Goal: Book appointment/travel/reservation

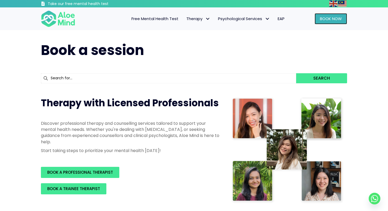
click at [328, 21] on span "Book Now" at bounding box center [331, 19] width 22 height 6
click at [329, 16] on span "Book Now" at bounding box center [331, 19] width 22 height 6
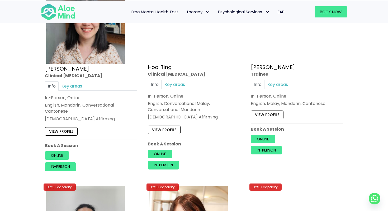
scroll to position [1881, 0]
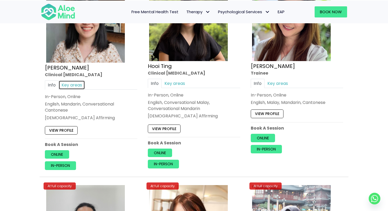
click at [78, 82] on link "Key areas" at bounding box center [72, 84] width 26 height 9
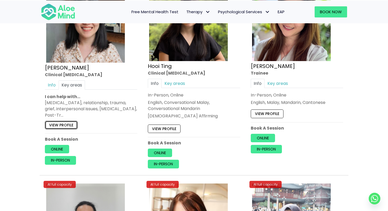
click at [73, 123] on link "View profile" at bounding box center [61, 125] width 33 height 8
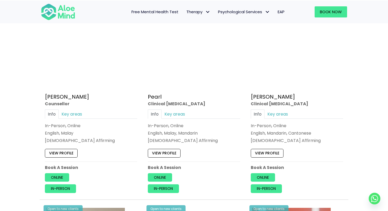
scroll to position [1084, 0]
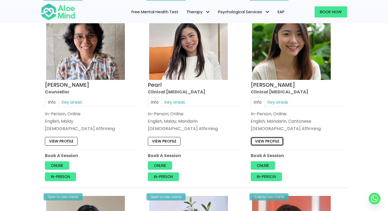
click at [268, 137] on link "View profile" at bounding box center [267, 141] width 33 height 8
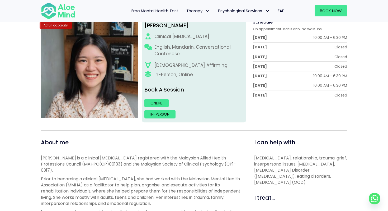
scroll to position [76, 0]
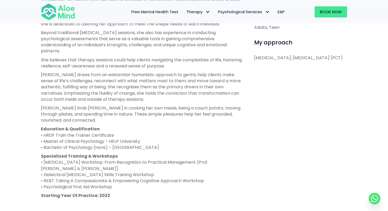
scroll to position [259, 0]
